Goal: Information Seeking & Learning: Understand process/instructions

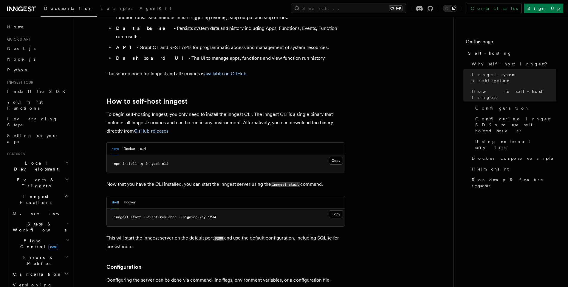
scroll to position [522, 0]
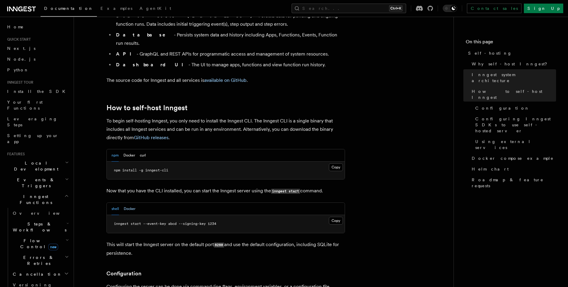
click at [129, 202] on button "Docker" at bounding box center [130, 208] width 12 height 12
click at [114, 149] on button "npm" at bounding box center [115, 155] width 7 height 12
click at [144, 149] on button "curl" at bounding box center [143, 155] width 6 height 12
click at [144, 168] on span "curl -sfL https://cli.inngest.com/install.sh" at bounding box center [157, 170] width 86 height 4
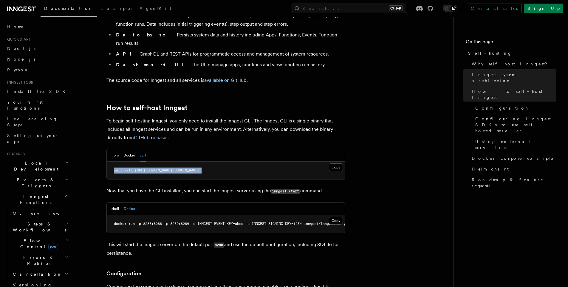
click at [144, 168] on span "curl -sfL https://cli.inngest.com/install.sh" at bounding box center [157, 170] width 86 height 4
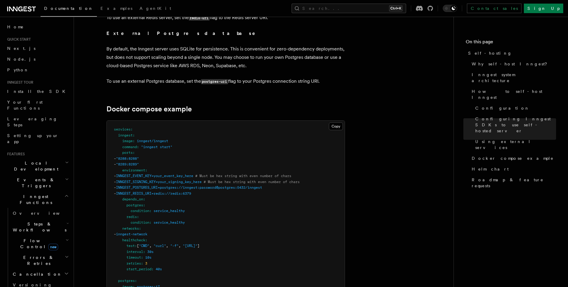
scroll to position [1521, 0]
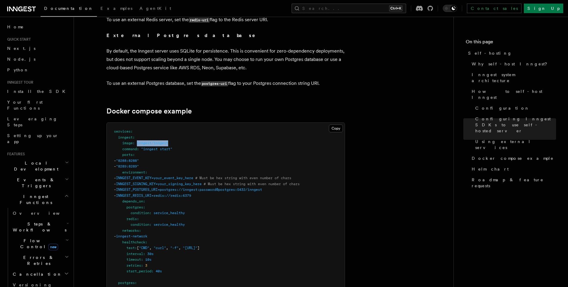
drag, startPoint x: 137, startPoint y: 137, endPoint x: 172, endPoint y: 135, distance: 34.6
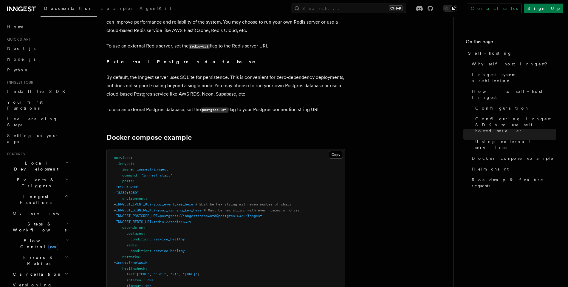
scroll to position [1497, 0]
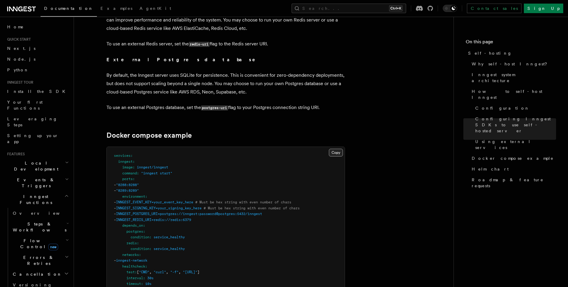
click at [337, 149] on button "Copy Copied" at bounding box center [336, 153] width 14 height 8
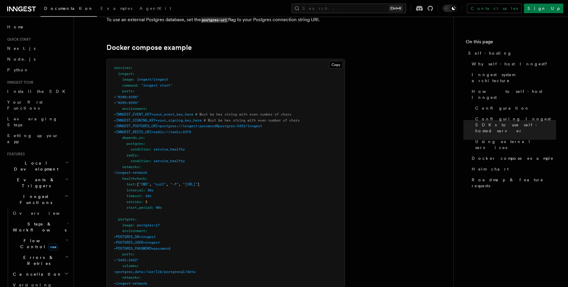
scroll to position [1578, 0]
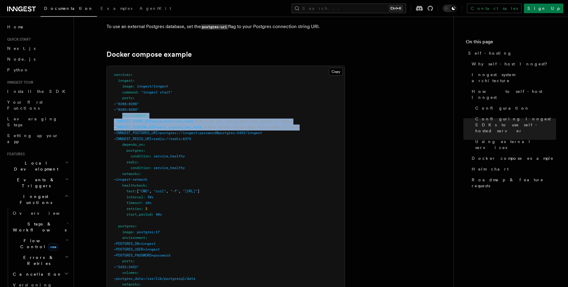
drag, startPoint x: 329, startPoint y: 119, endPoint x: 122, endPoint y: 109, distance: 207.8
click at [122, 109] on pre "services : inngest : image : inngest/inngest command : "inngest start" ports : …" at bounding box center [226, 264] width 238 height 396
copy code "environment : - INNGEST_EVENT_KEY=your_event_key_here # Must be hex string with…"
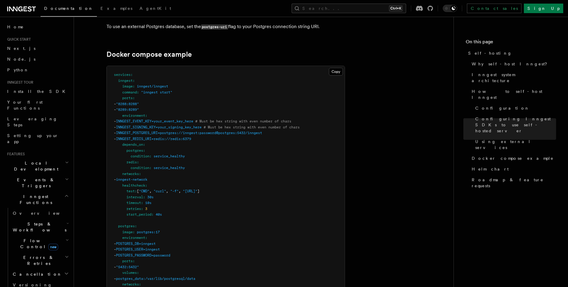
click at [189, 147] on pre "services : inngest : image : inngest/inngest command : "inngest start" ports : …" at bounding box center [226, 264] width 238 height 396
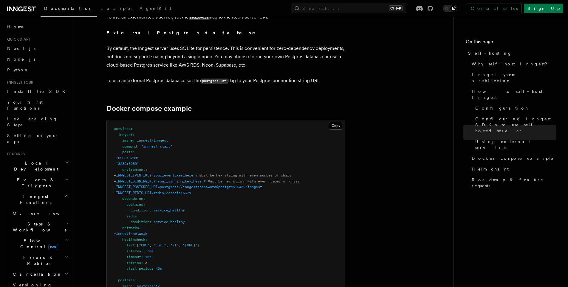
scroll to position [1507, 0]
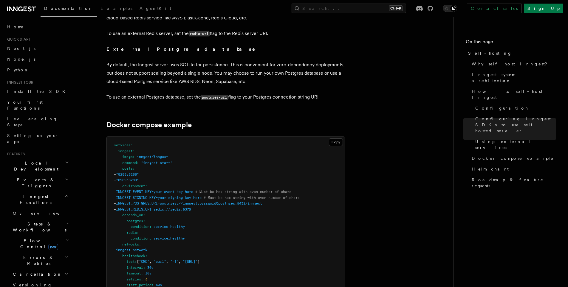
click at [135, 172] on span ""8288:8288"" at bounding box center [127, 174] width 23 height 4
copy span "8288"
click at [212, 201] on span "INNGEST_POSTGRES_URI=postgres://inngest:password@postgres:5432/inngest" at bounding box center [189, 203] width 146 height 4
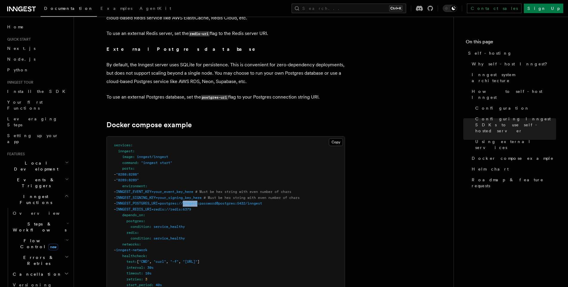
click at [212, 201] on span "INNGEST_POSTGRES_URI=postgres://inngest:password@postgres:5432/inngest" at bounding box center [189, 203] width 146 height 4
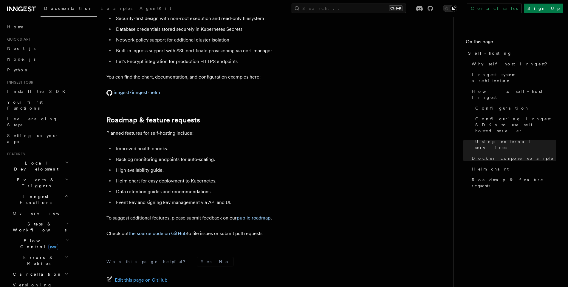
scroll to position [2216, 0]
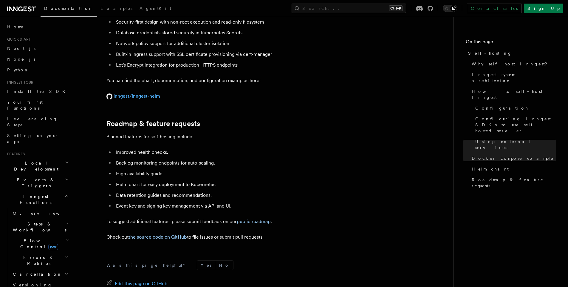
click at [148, 93] on link "inngest/inngest-helm" at bounding box center [133, 96] width 54 height 6
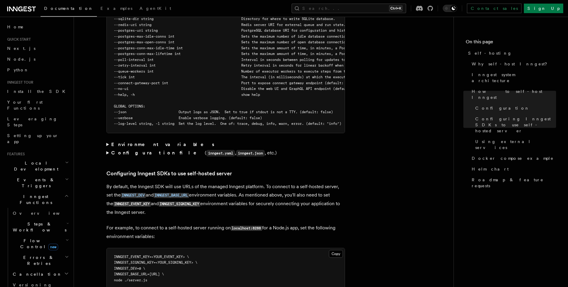
scroll to position [1149, 0]
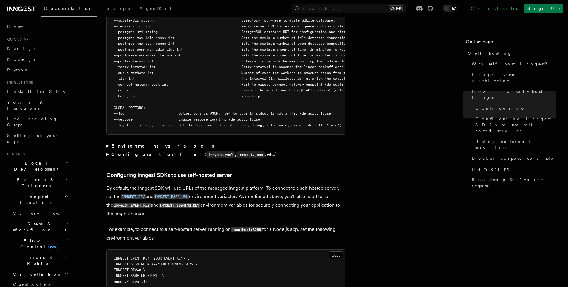
click at [111, 143] on strong "Environment variables" at bounding box center [163, 146] width 104 height 6
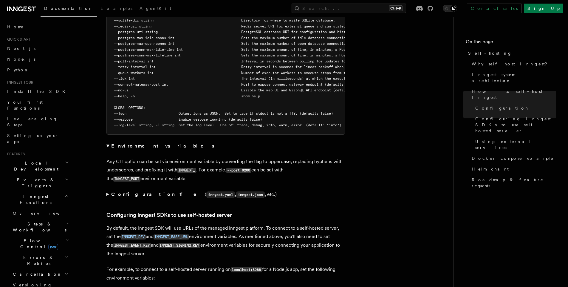
click at [108, 190] on summary "Configuration file ( inngest.yaml , inngest.json , etc.)" at bounding box center [225, 194] width 239 height 9
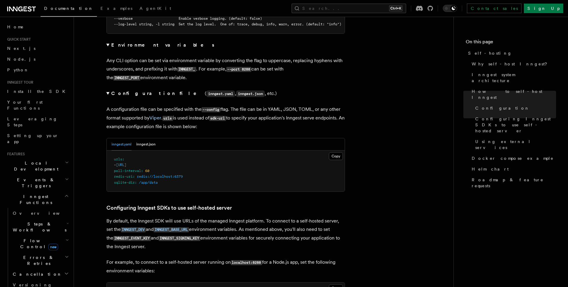
scroll to position [1260, 0]
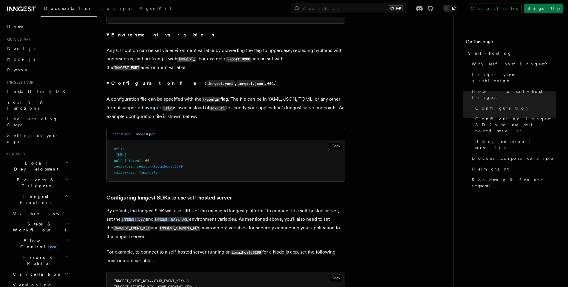
click at [146, 131] on button "inngest.json" at bounding box center [145, 134] width 19 height 12
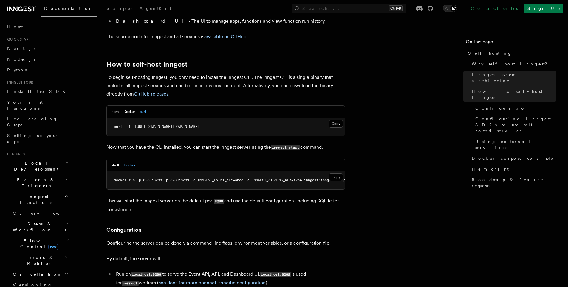
scroll to position [563, 0]
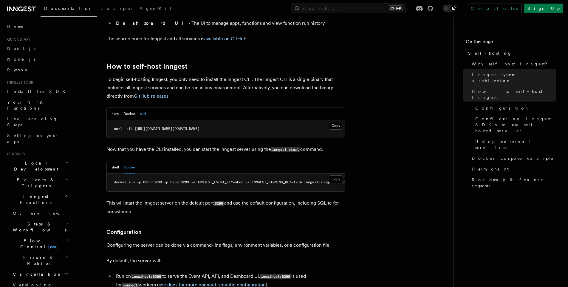
click at [187, 126] on span "curl -sfL https://cli.inngest.com/install.sh" at bounding box center [157, 128] width 86 height 4
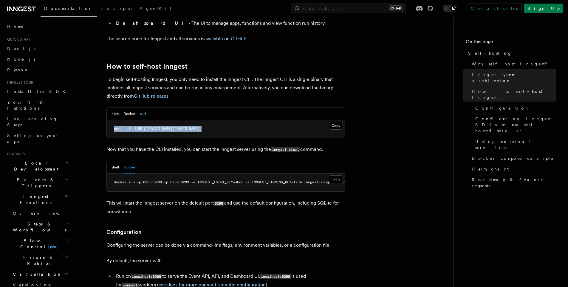
click at [187, 126] on span "curl -sfL https://cli.inngest.com/install.sh" at bounding box center [157, 128] width 86 height 4
click at [113, 161] on button "shell" at bounding box center [115, 167] width 7 height 12
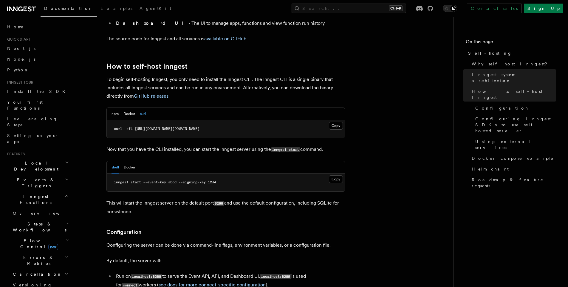
click at [205, 180] on span "inngest start --event-key abcd --signing-key 1234" at bounding box center [165, 182] width 102 height 4
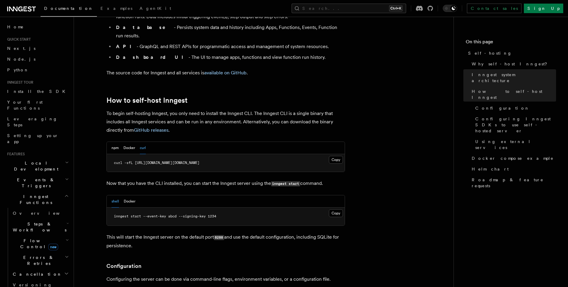
scroll to position [522, 0]
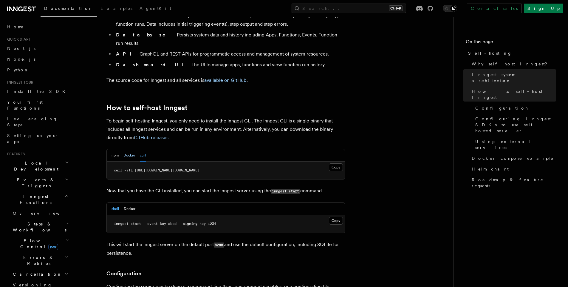
click at [130, 149] on button "Docker" at bounding box center [129, 155] width 12 height 12
click at [146, 161] on pre "docker pull inngest/inngest" at bounding box center [226, 170] width 238 height 18
click at [164, 221] on span "docker run -p 8288:8288 -p 8289:8289 -e INNGEST_EVENT_KEY=abcd -e INNGEST_SIGNI…" at bounding box center [239, 223] width 251 height 4
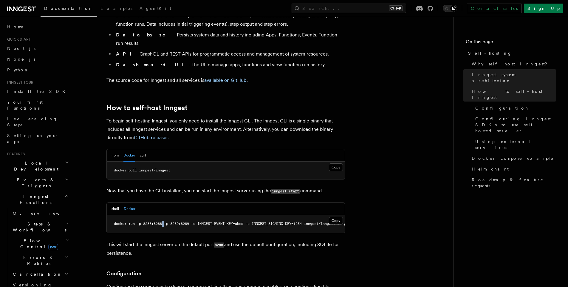
click at [164, 221] on span "docker run -p 8288:8288 -p 8289:8289 -e INNGEST_EVENT_KEY=abcd -e INNGEST_SIGNI…" at bounding box center [239, 223] width 251 height 4
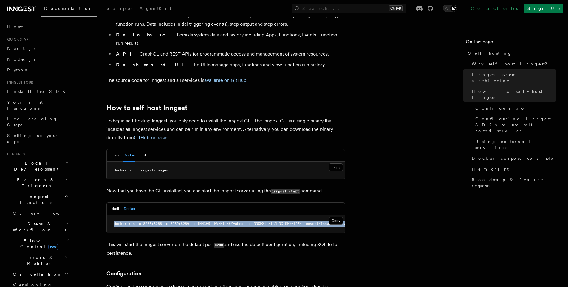
click at [164, 221] on span "docker run -p 8288:8288 -p 8289:8289 -e INNGEST_EVENT_KEY=abcd -e INNGEST_SIGNI…" at bounding box center [239, 223] width 251 height 4
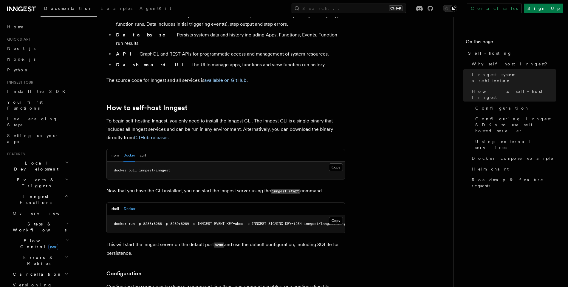
click at [124, 124] on p "To begin self-hosting Inngest, you only need to install the Inngest CLI. The In…" at bounding box center [225, 129] width 239 height 25
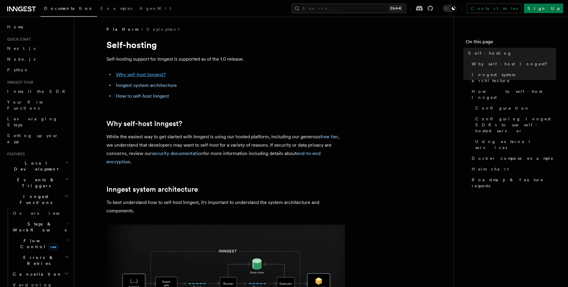
click at [130, 75] on link "Why self-host Inngest?" at bounding box center [141, 75] width 50 height 6
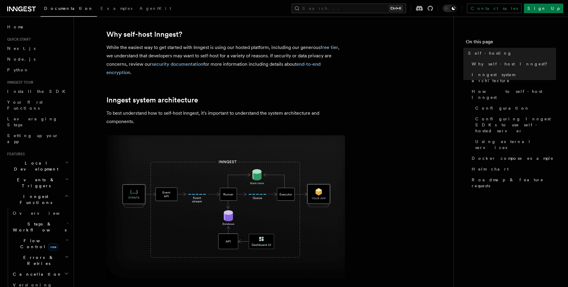
scroll to position [91, 0]
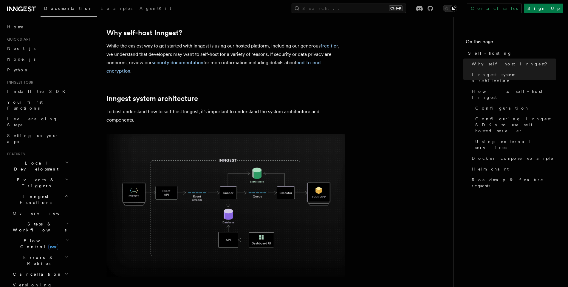
click at [296, 188] on img at bounding box center [225, 205] width 239 height 143
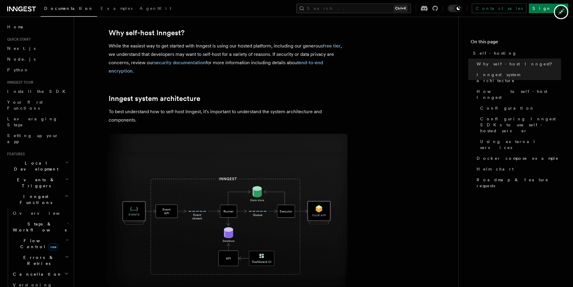
click at [296, 188] on img at bounding box center [225, 223] width 239 height 143
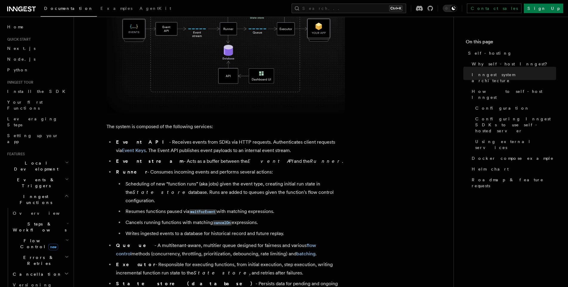
scroll to position [272, 0]
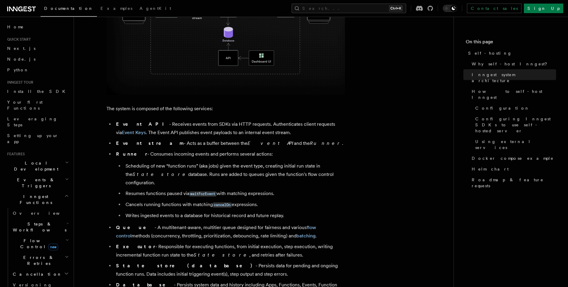
click at [135, 126] on strong "Event API" at bounding box center [142, 124] width 53 height 6
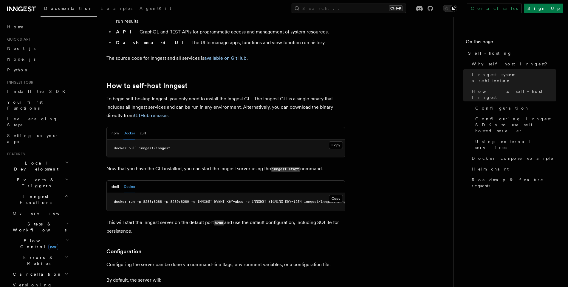
scroll to position [547, 0]
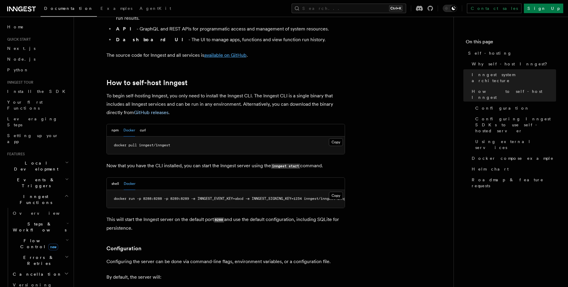
click at [222, 52] on link "available on GitHub" at bounding box center [225, 55] width 42 height 6
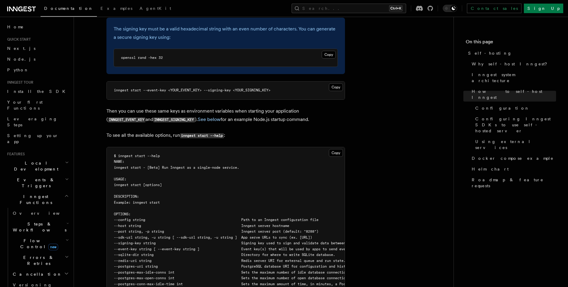
scroll to position [903, 0]
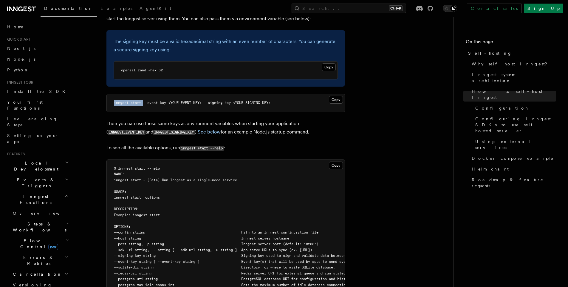
drag, startPoint x: 143, startPoint y: 86, endPoint x: 107, endPoint y: 85, distance: 36.7
click at [107, 94] on pre "inngest start --event-key <YOUR_EVENT_KEY> --signing-key <YOUR_SIGNING_KEY>" at bounding box center [226, 103] width 238 height 18
copy span "inngest start"
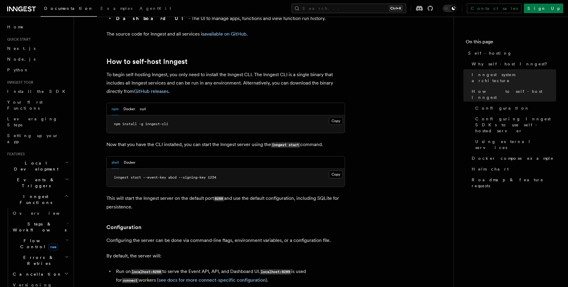
scroll to position [562, 0]
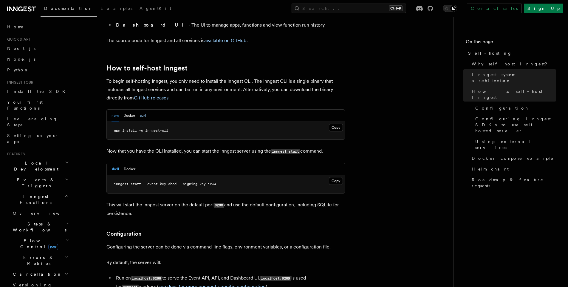
click at [141, 109] on button "curl" at bounding box center [143, 115] width 6 height 12
drag, startPoint x: 213, startPoint y: 113, endPoint x: 136, endPoint y: 115, distance: 77.3
click at [136, 122] on pre "curl -sfL https://cli.inngest.com/install.sh" at bounding box center [226, 131] width 238 height 18
copy span "https://cli.inngest.com/install.sh"
click at [220, 175] on pre "inngest start --event-key abcd --signing-key 1234" at bounding box center [226, 184] width 238 height 18
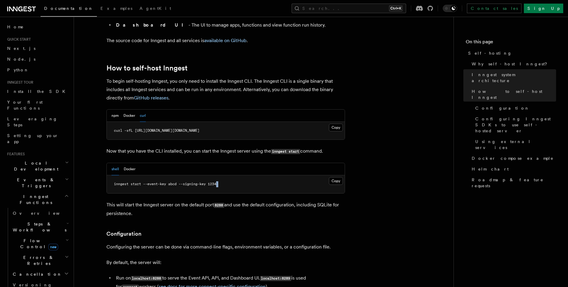
click at [220, 175] on pre "inngest start --event-key abcd --signing-key 1234" at bounding box center [226, 184] width 238 height 18
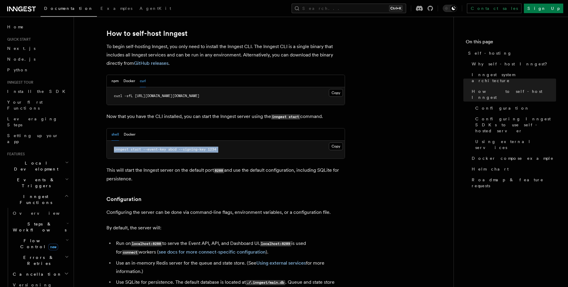
scroll to position [603, 0]
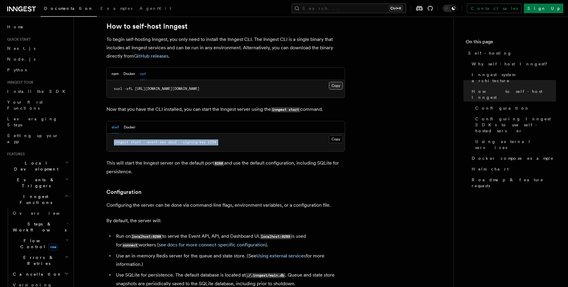
click at [339, 82] on button "Copy Copied" at bounding box center [336, 86] width 14 height 8
click at [330, 135] on button "Copy Copied" at bounding box center [336, 139] width 14 height 8
click at [333, 135] on button "Copy Copied" at bounding box center [336, 139] width 14 height 8
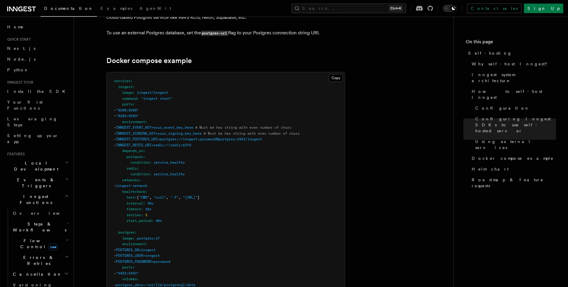
scroll to position [1570, 0]
click at [137, 109] on span ""8288:8288"" at bounding box center [127, 111] width 23 height 4
copy span "8288"
drag, startPoint x: 156, startPoint y: 106, endPoint x: 126, endPoint y: 100, distance: 30.1
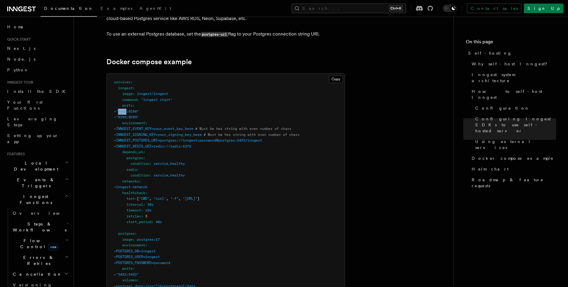
click at [126, 100] on pre "services : inngest : image : inngest/inngest command : "inngest start" ports : …" at bounding box center [226, 271] width 238 height 396
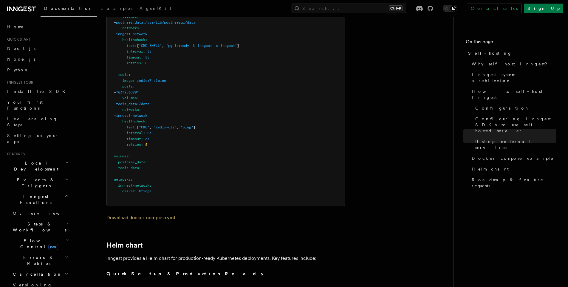
scroll to position [1842, 0]
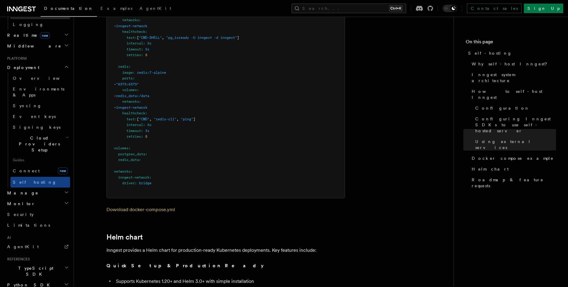
scroll to position [286, 0]
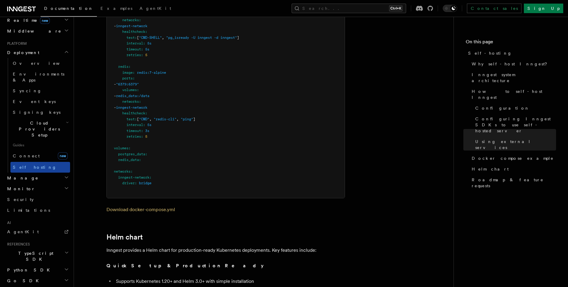
click at [29, 165] on span "Self hosting" at bounding box center [35, 167] width 44 height 5
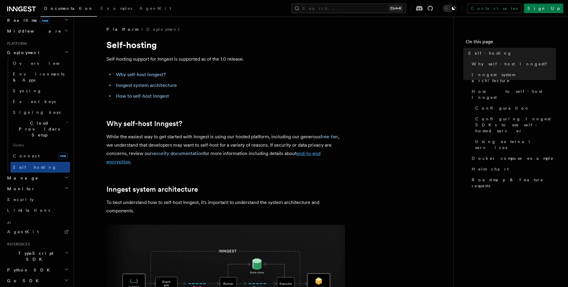
click at [123, 162] on link "end-to-end encryption" at bounding box center [213, 157] width 214 height 14
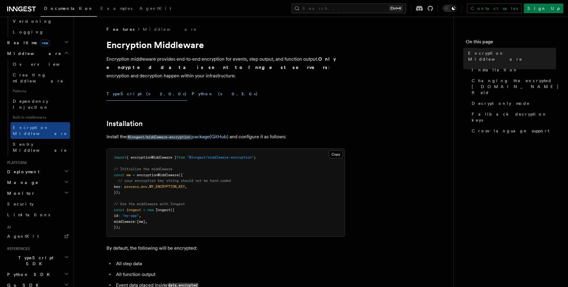
click at [192, 88] on button "Python (v0.3.0+)" at bounding box center [225, 93] width 66 height 13
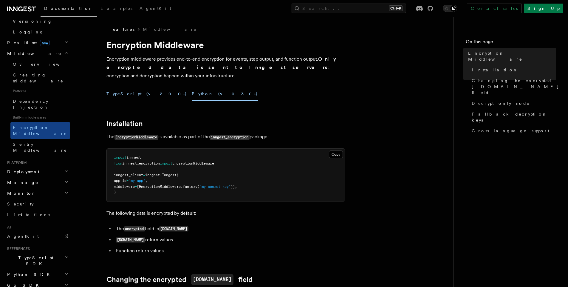
click at [131, 90] on button "TypeScript (v2.0.0+)" at bounding box center [146, 93] width 81 height 13
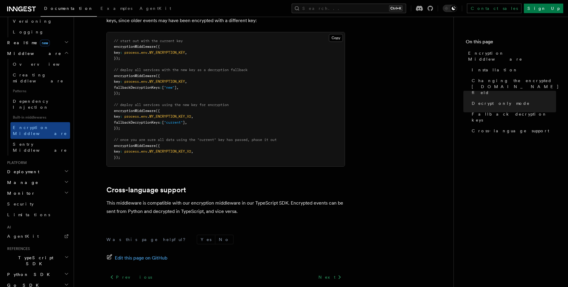
scroll to position [460, 0]
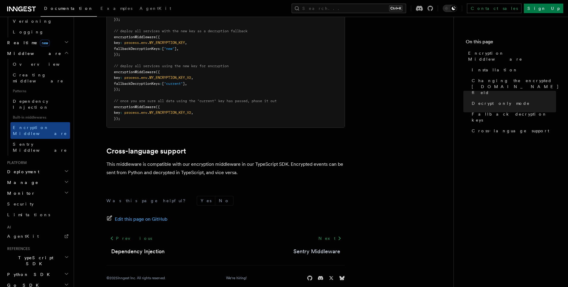
click at [310, 247] on link "Sentry Middleware" at bounding box center [316, 251] width 47 height 8
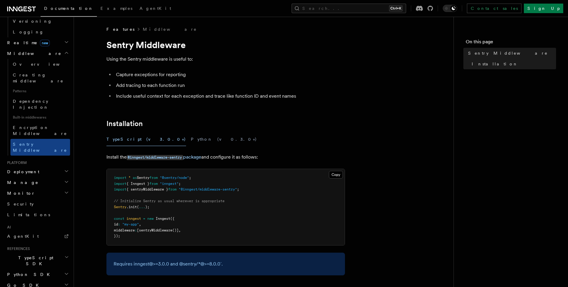
scroll to position [107, 0]
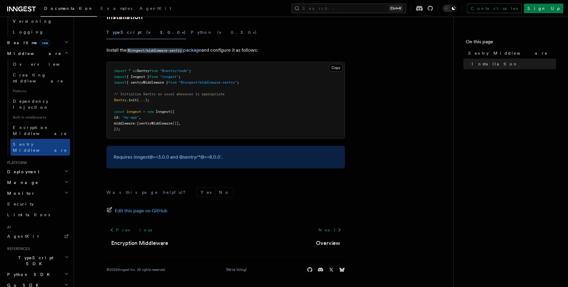
click at [190, 158] on p "Requires inngest@>=3.0.0 and @sentry/*@>=8.0.0`." at bounding box center [226, 157] width 224 height 8
click at [28, 168] on span "Deployment" at bounding box center [22, 171] width 35 height 6
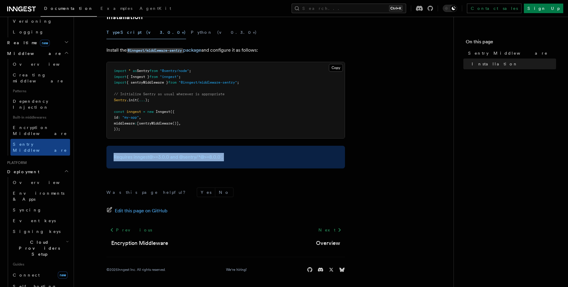
click at [40, 239] on span "Cloud Providers Setup" at bounding box center [37, 248] width 55 height 18
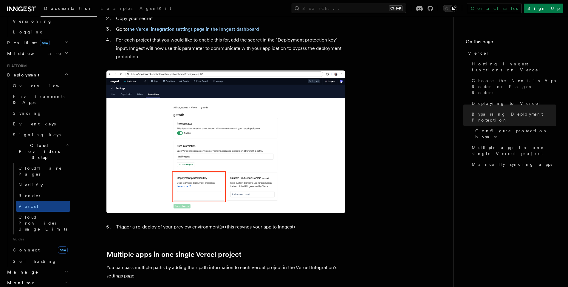
scroll to position [636, 0]
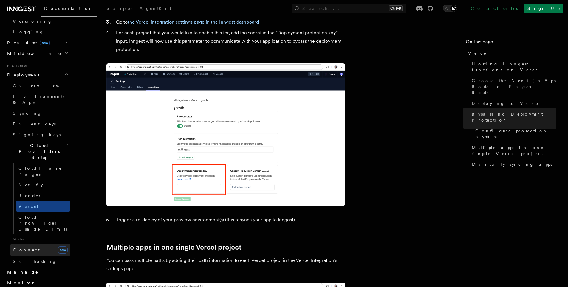
click at [31, 244] on link "Connect new" at bounding box center [40, 250] width 60 height 12
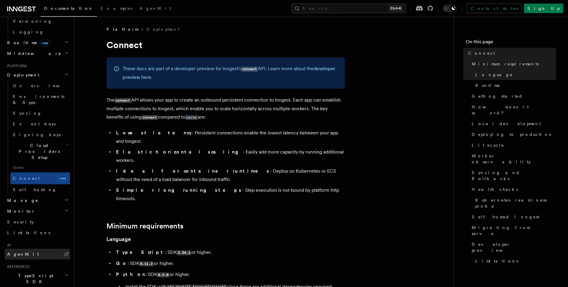
scroll to position [287, 0]
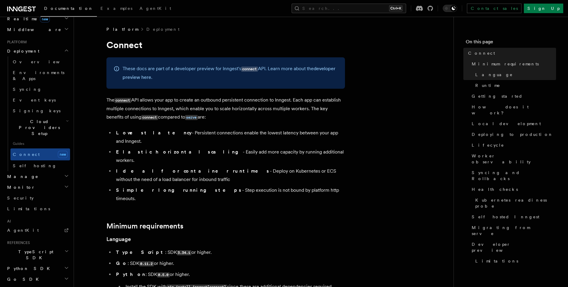
click at [30, 246] on h2 "TypeScript SDK" at bounding box center [37, 254] width 65 height 17
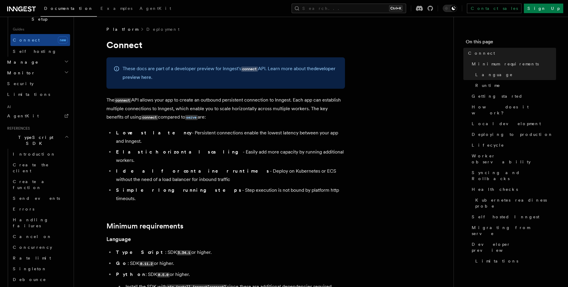
scroll to position [404, 0]
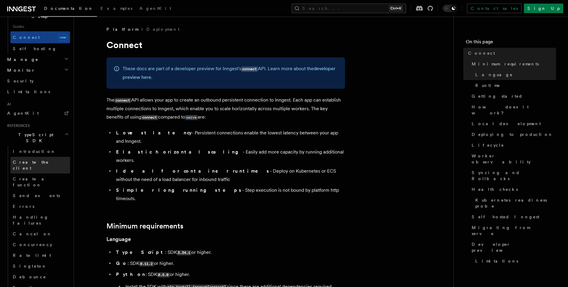
click at [25, 157] on link "Create the client" at bounding box center [40, 165] width 60 height 17
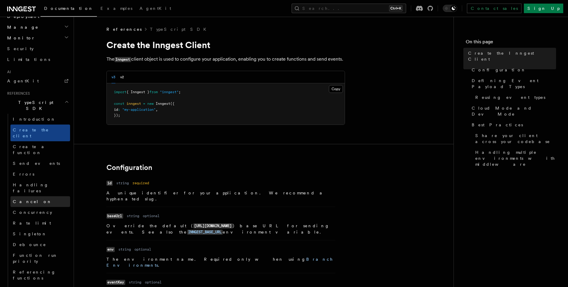
scroll to position [321, 0]
click at [24, 118] on span "Introduction" at bounding box center [34, 120] width 43 height 5
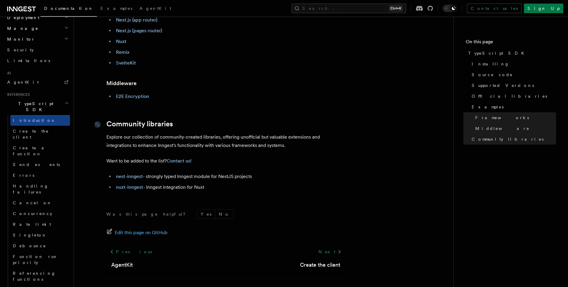
scroll to position [346, 0]
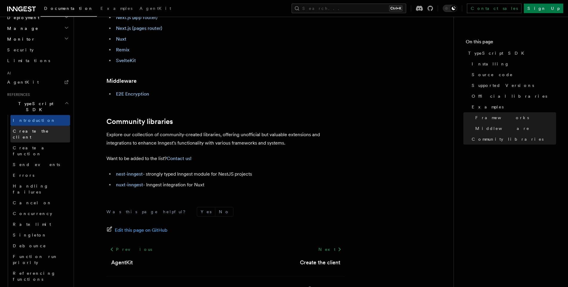
click at [33, 129] on span "Create the client" at bounding box center [31, 134] width 36 height 11
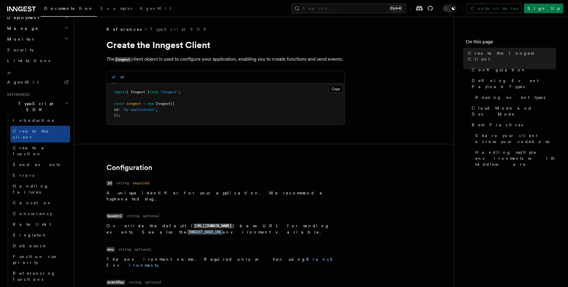
click at [122, 75] on button "v2" at bounding box center [122, 77] width 4 height 12
click at [112, 78] on button "v3" at bounding box center [114, 77] width 4 height 12
click at [125, 77] on div "v3 v2" at bounding box center [226, 77] width 238 height 12
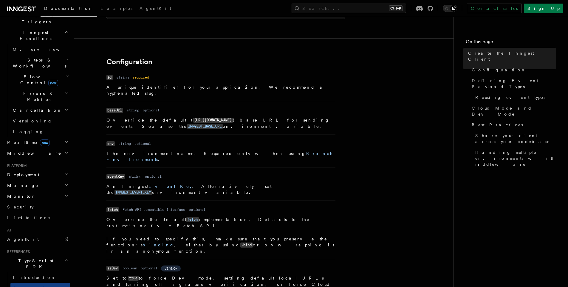
scroll to position [163, 0]
click at [28, 151] on span "Middleware" at bounding box center [33, 154] width 57 height 6
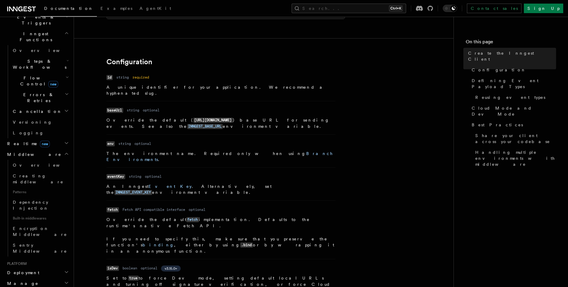
click at [41, 267] on h2 "Deployment" at bounding box center [37, 272] width 65 height 11
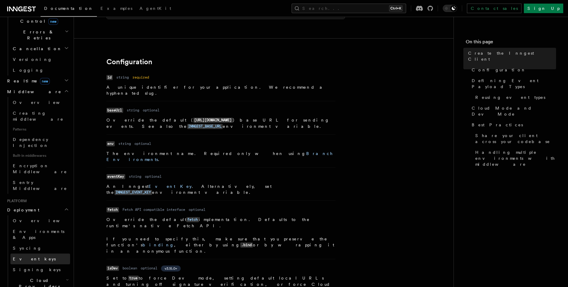
scroll to position [230, 0]
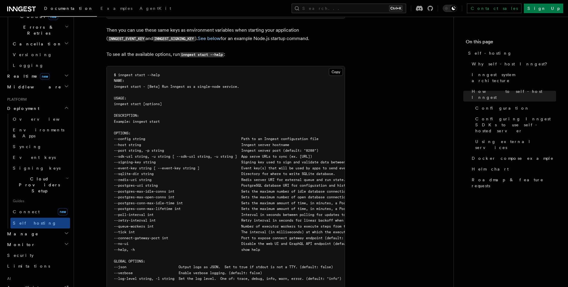
scroll to position [998, 0]
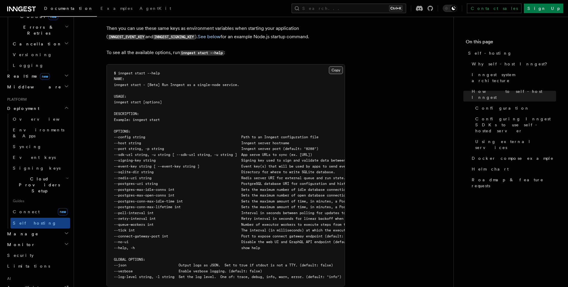
click at [336, 66] on button "Copy Copied" at bounding box center [336, 70] width 14 height 8
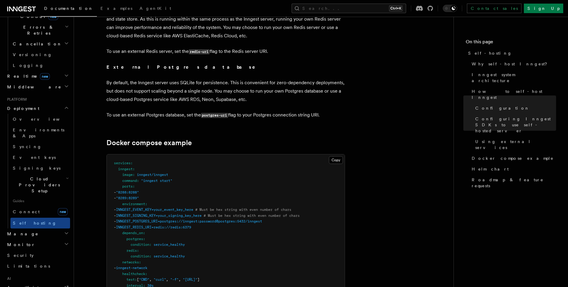
scroll to position [1500, 0]
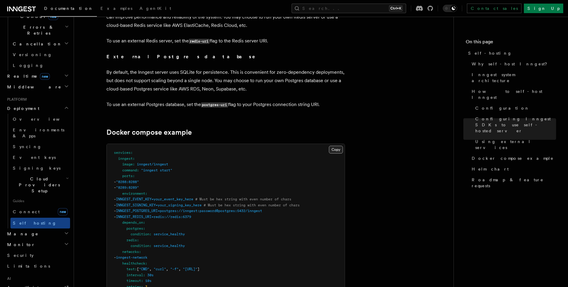
click at [335, 146] on button "Copy Copied" at bounding box center [336, 150] width 14 height 8
click at [165, 168] on span ""inngest start"" at bounding box center [156, 170] width 31 height 4
drag, startPoint x: 182, startPoint y: 156, endPoint x: 122, endPoint y: 156, distance: 60.2
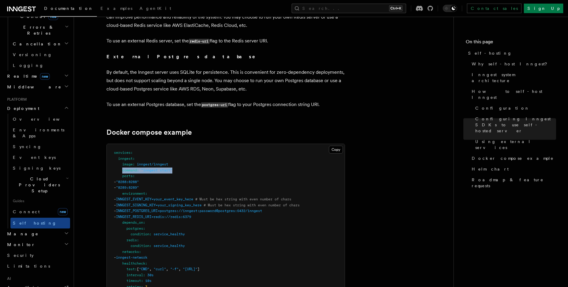
click at [122, 168] on span at bounding box center [118, 170] width 8 height 4
drag, startPoint x: 176, startPoint y: 157, endPoint x: 122, endPoint y: 159, distance: 53.7
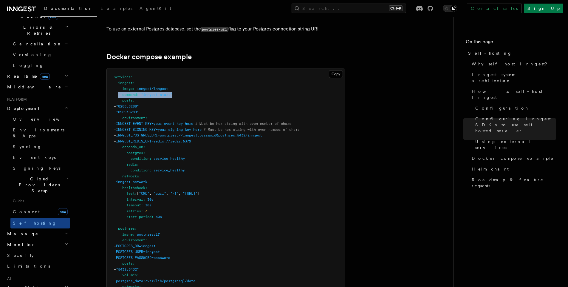
scroll to position [1579, 0]
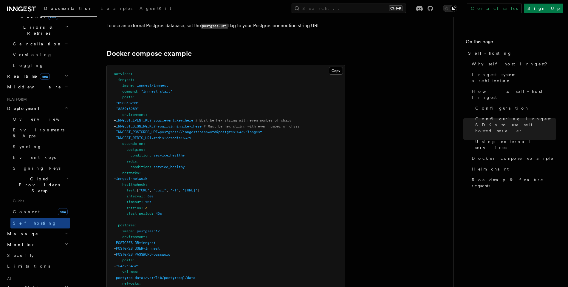
click at [152, 83] on span "inngest/inngest" at bounding box center [152, 85] width 31 height 4
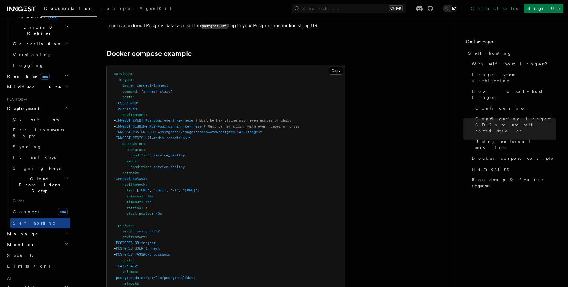
click at [152, 83] on span "inngest/inngest" at bounding box center [152, 85] width 31 height 4
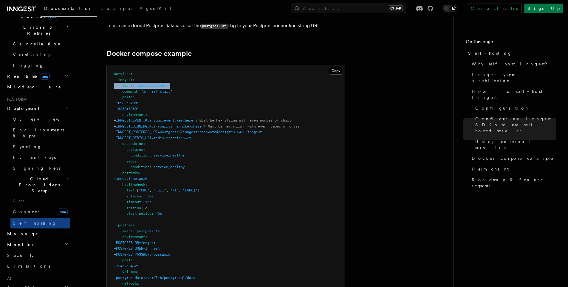
drag, startPoint x: 152, startPoint y: 74, endPoint x: 164, endPoint y: 83, distance: 14.9
click at [164, 83] on pre "services : inngest : image : inngest/inngest command : "inngest start" ports : …" at bounding box center [226, 263] width 238 height 396
click at [334, 67] on button "Copy Copied" at bounding box center [336, 71] width 14 height 8
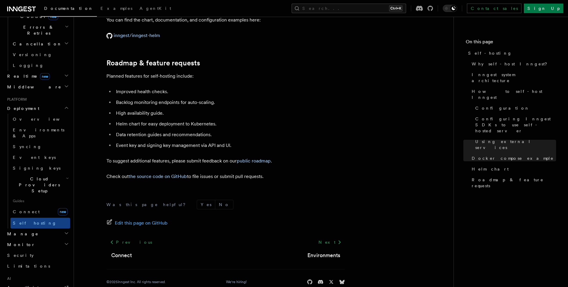
scroll to position [2197, 0]
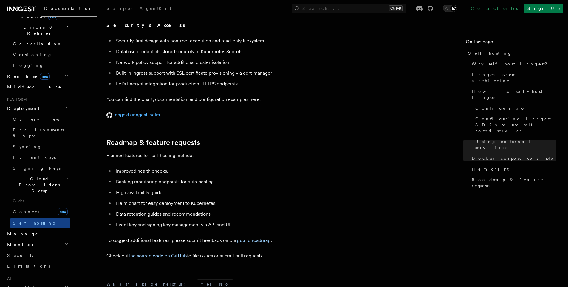
click at [137, 112] on link "inngest/inngest-helm" at bounding box center [133, 115] width 54 height 6
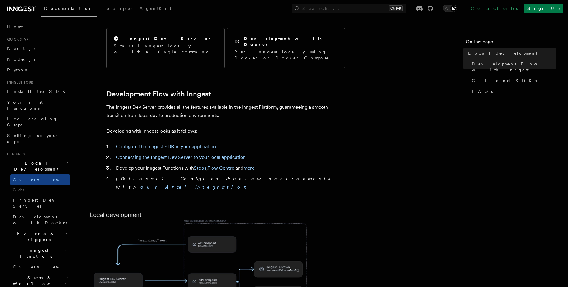
scroll to position [253, 0]
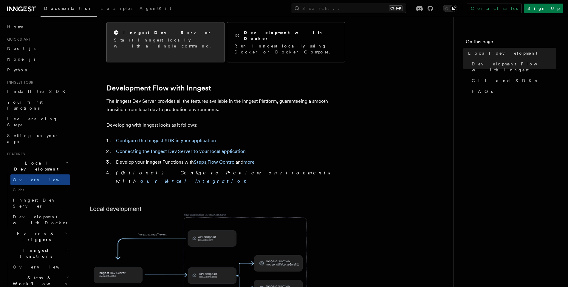
click at [192, 44] on div "Inngest Dev Server Start Inngest locally with a single command." at bounding box center [166, 39] width 118 height 34
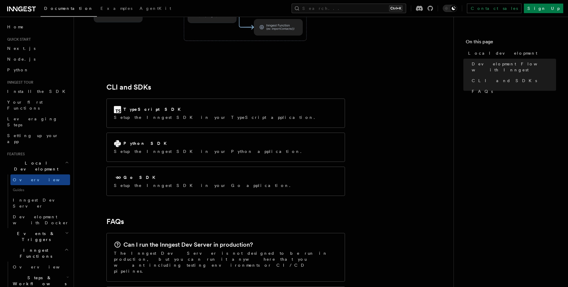
scroll to position [937, 0]
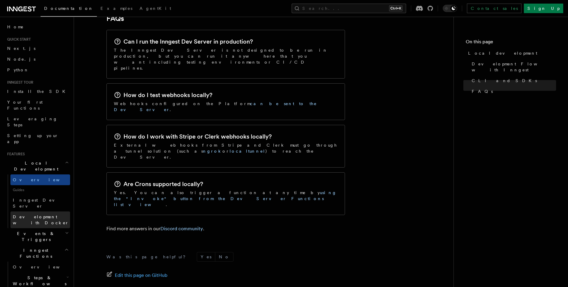
click at [39, 214] on span "Development with Docker" at bounding box center [41, 219] width 56 height 11
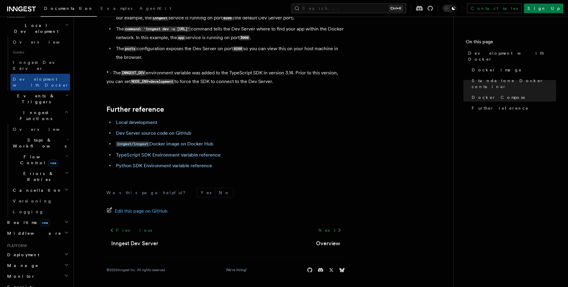
scroll to position [138, 0]
click at [23, 248] on h2 "Deployment" at bounding box center [37, 253] width 65 height 11
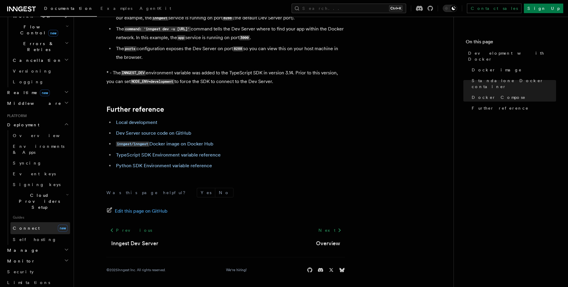
scroll to position [270, 0]
click at [25, 234] on span "Self hosting" at bounding box center [35, 236] width 44 height 5
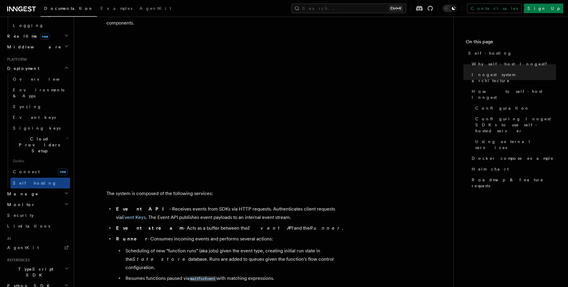
scroll to position [198, 0]
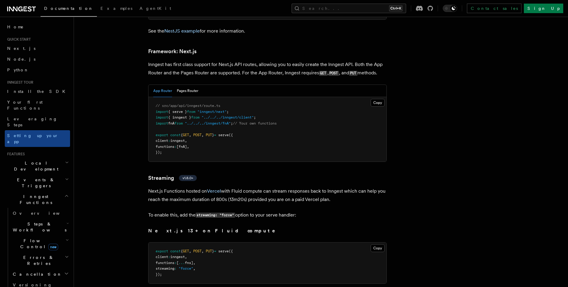
scroll to position [3649, 0]
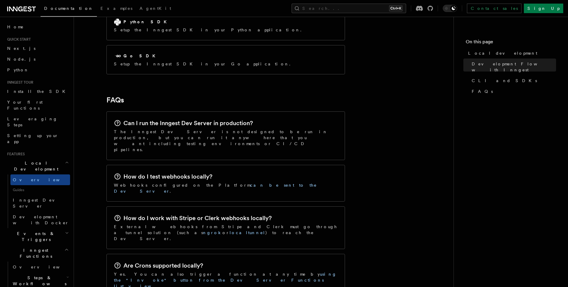
scroll to position [937, 0]
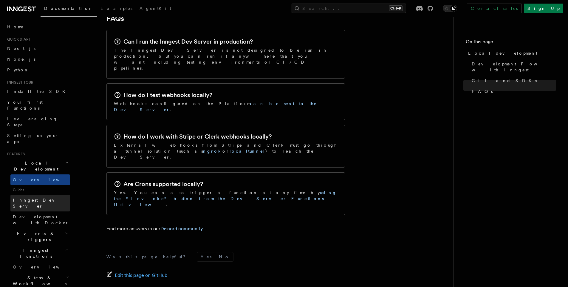
click at [27, 194] on link "Inngest Dev Server" at bounding box center [40, 202] width 60 height 17
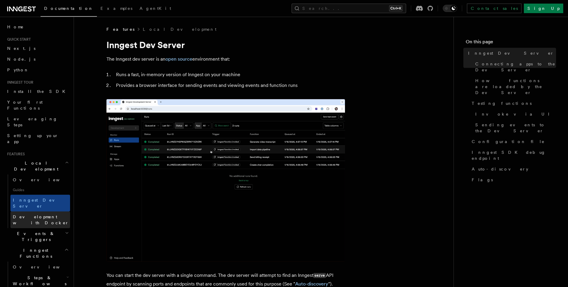
click at [28, 214] on span "Development with Docker" at bounding box center [41, 219] width 56 height 11
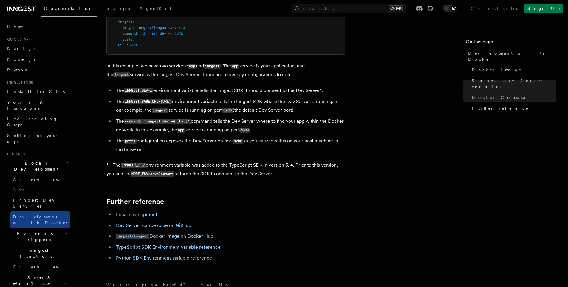
scroll to position [589, 0]
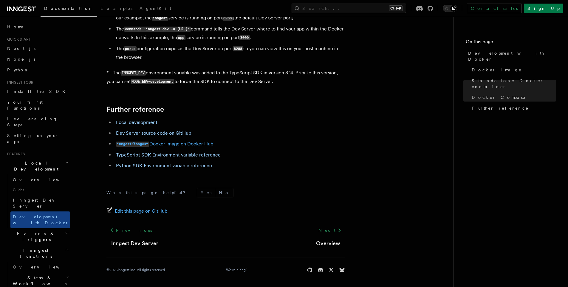
click at [137, 142] on code "inngest/inngest" at bounding box center [132, 143] width 33 height 5
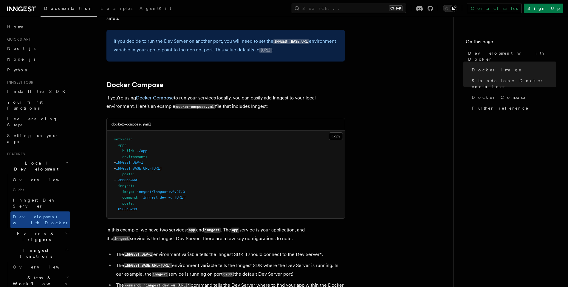
scroll to position [337, 0]
